Goal: Obtain resource: Obtain resource

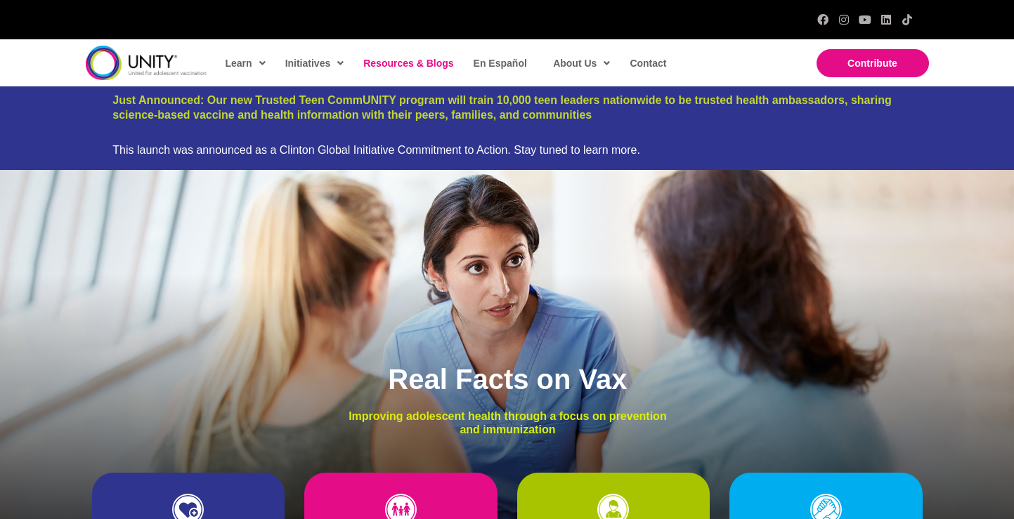
click at [393, 64] on span "Resources & Blogs" at bounding box center [408, 63] width 90 height 11
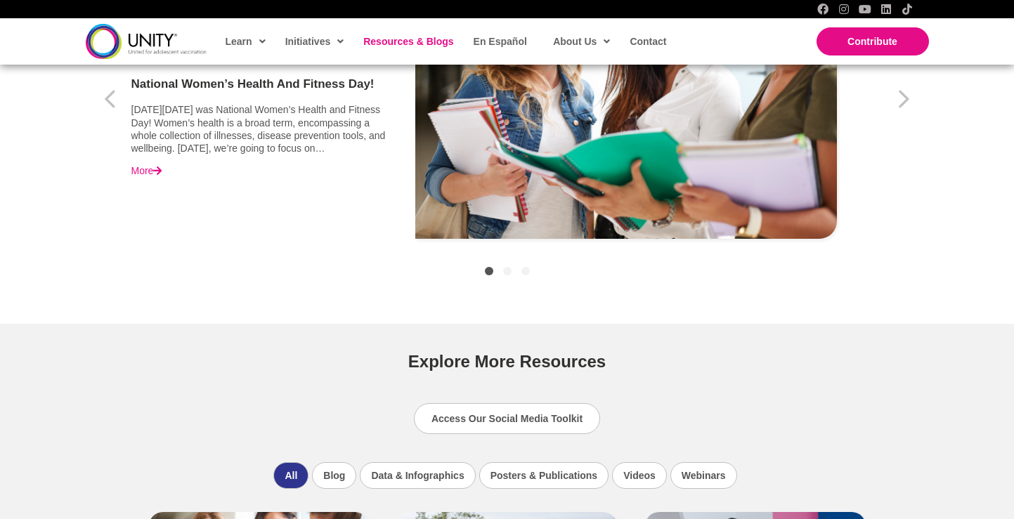
scroll to position [648, 0]
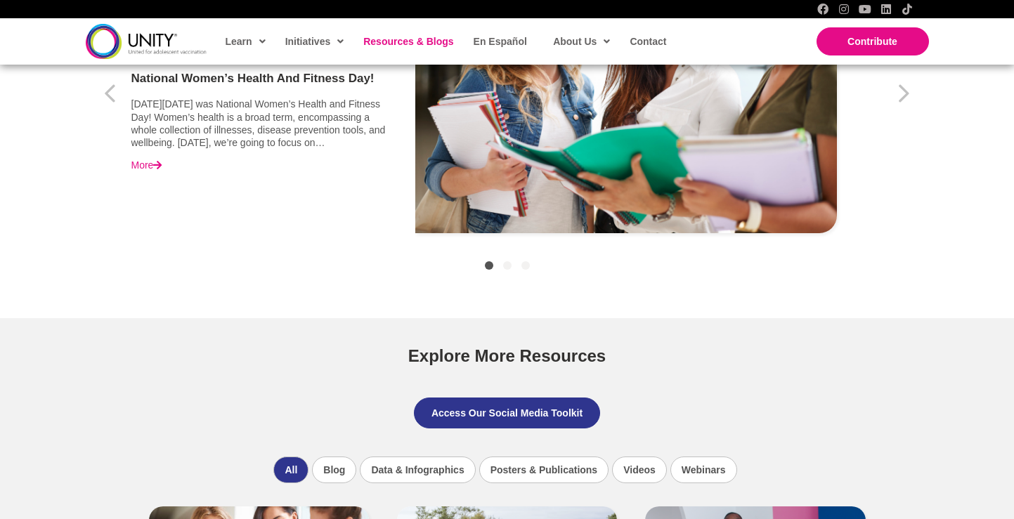
click at [534, 414] on span "Access Our Social Media Toolkit" at bounding box center [506, 413] width 151 height 11
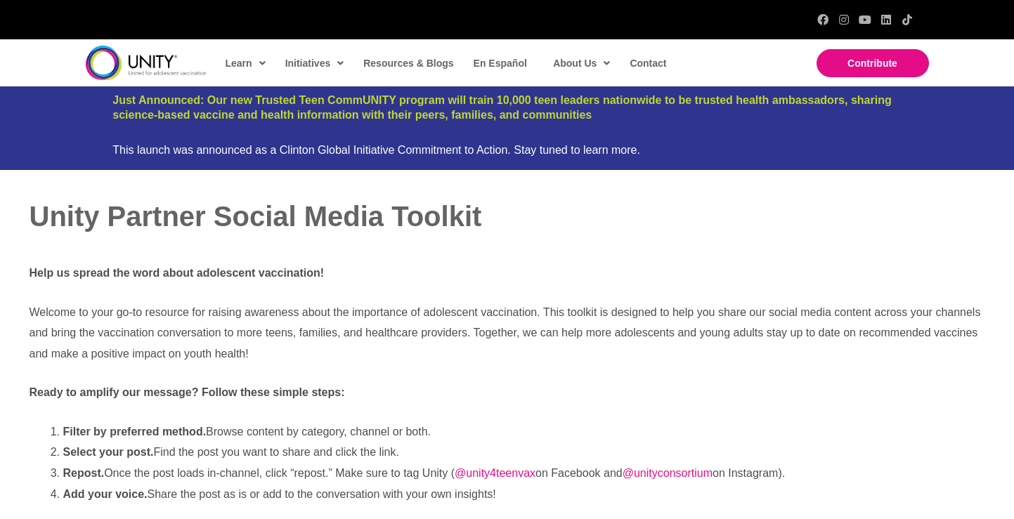
scroll to position [476, 0]
